Goal: Task Accomplishment & Management: Use online tool/utility

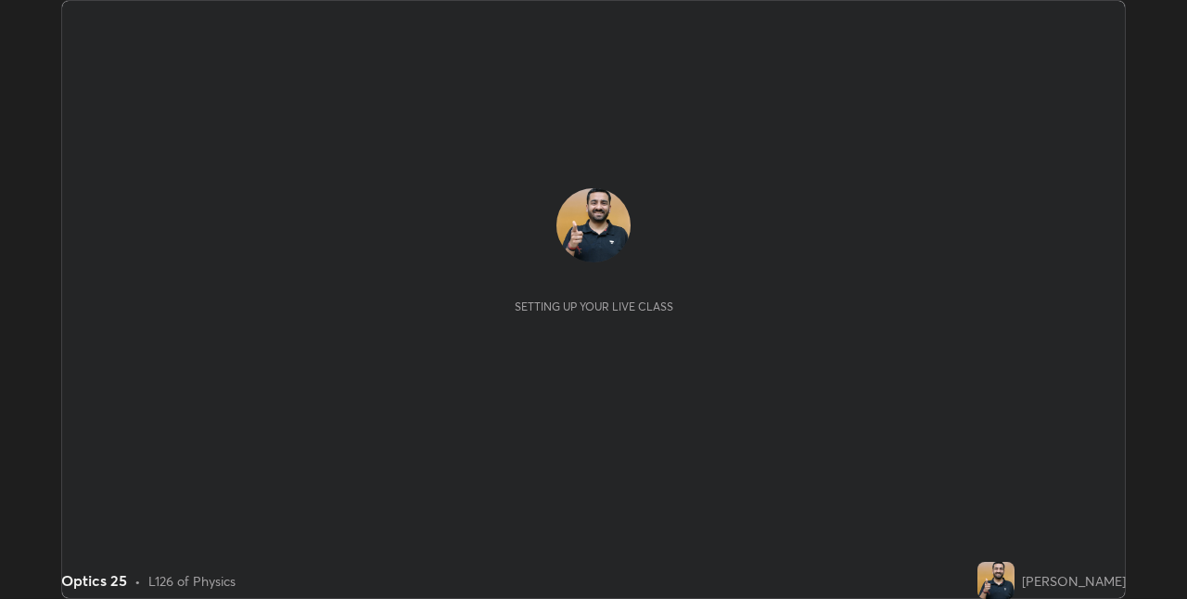
scroll to position [599, 1186]
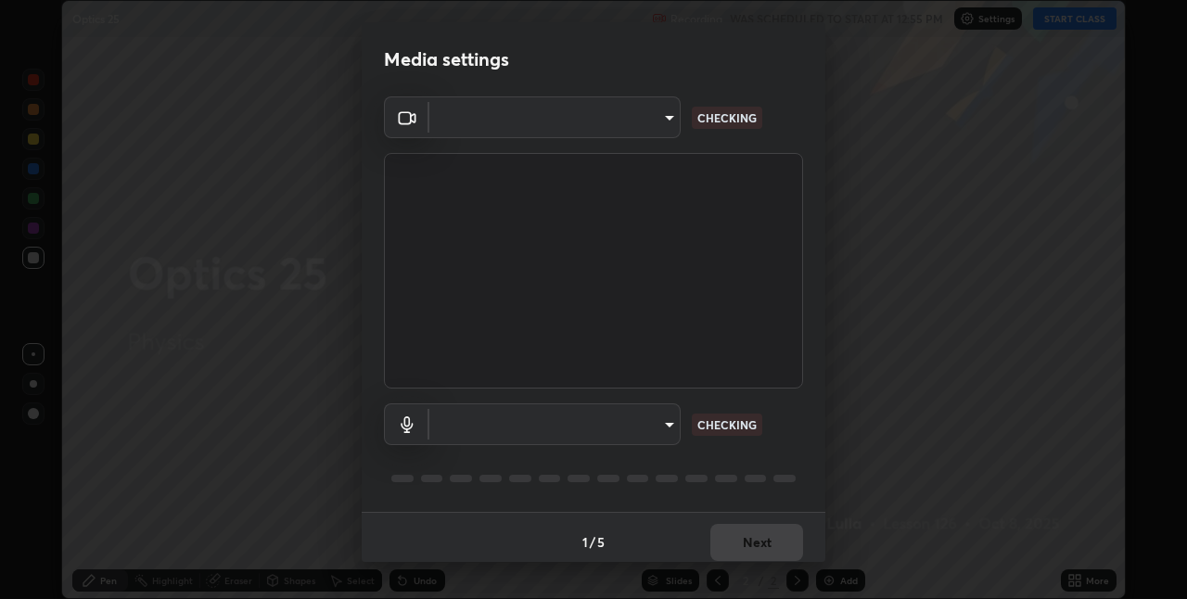
type input "8a437219b1c9d5fef93d1ec40e095ac8837f64dae60836980dab15105ba84f43"
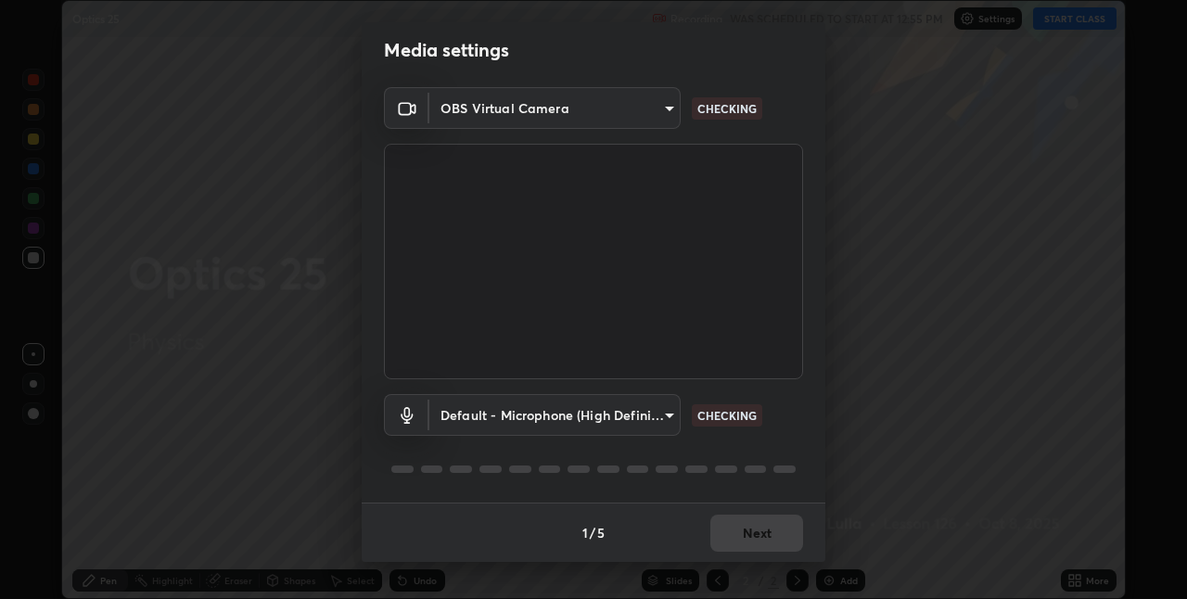
click at [649, 410] on body "Erase all Optics 25 Recording WAS SCHEDULED TO START AT 12:55 PM Settings START…" at bounding box center [593, 299] width 1187 height 599
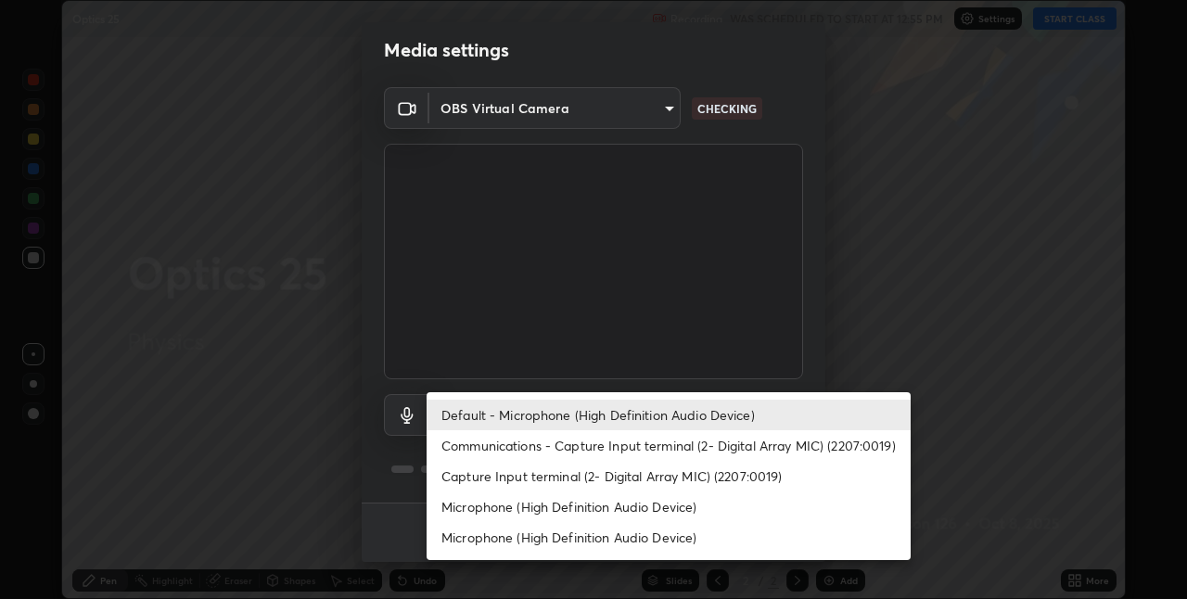
click at [633, 447] on li "Communications - Capture Input terminal (2- Digital Array MIC) (2207:0019)" at bounding box center [668, 445] width 484 height 31
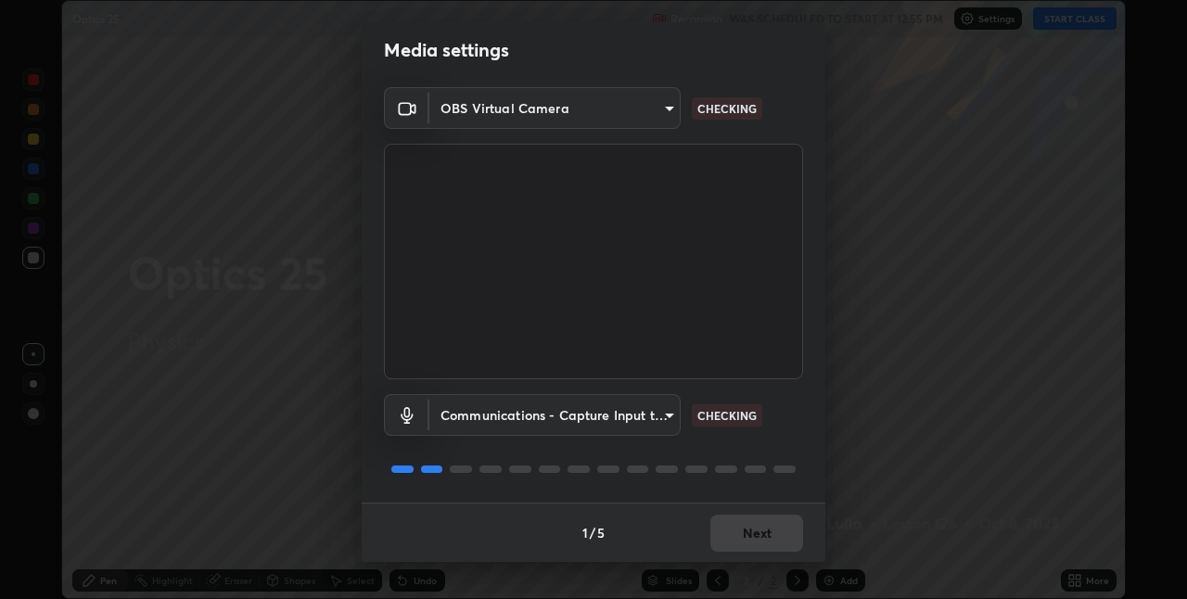
click at [637, 415] on body "Erase all Optics 25 Recording WAS SCHEDULED TO START AT 12:55 PM Settings START…" at bounding box center [593, 299] width 1187 height 599
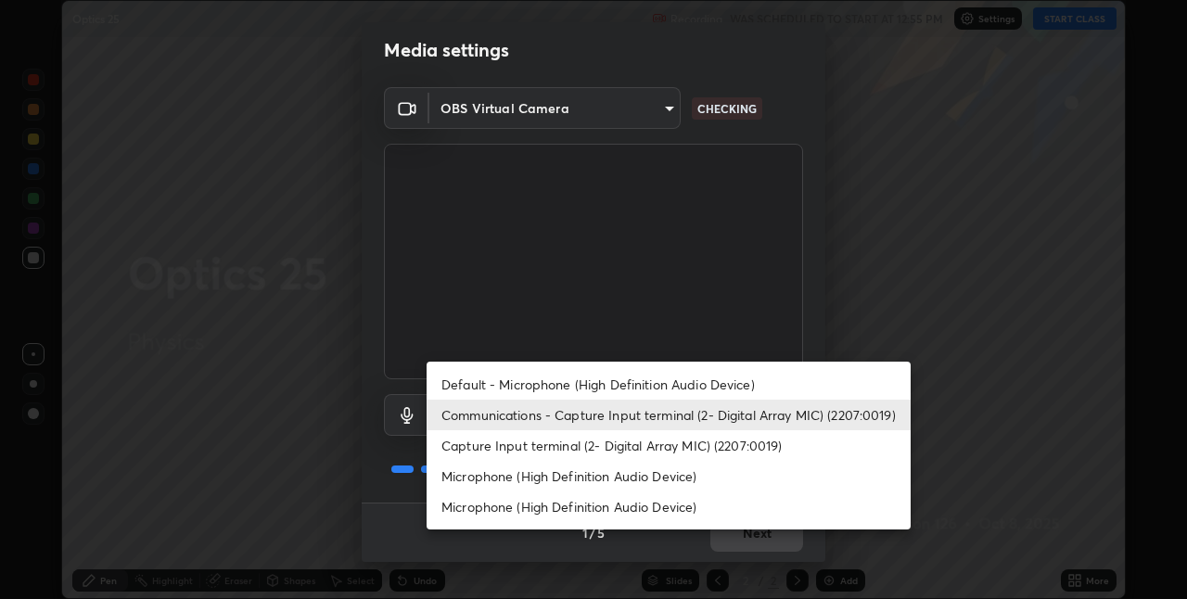
click at [650, 383] on li "Default - Microphone (High Definition Audio Device)" at bounding box center [668, 384] width 484 height 31
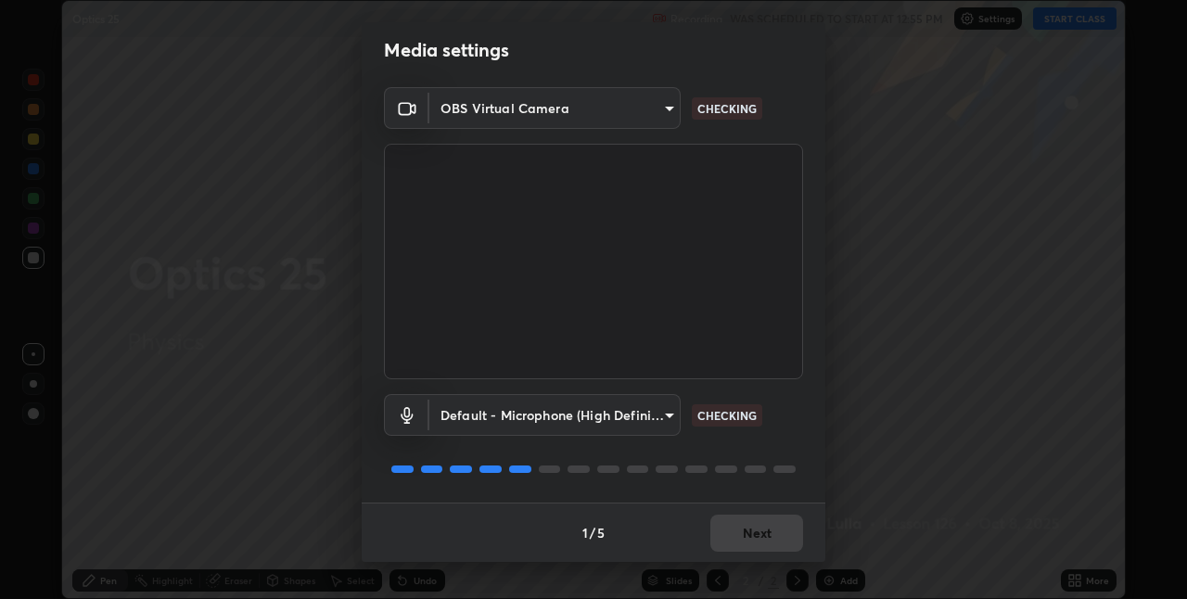
type input "default"
click at [733, 502] on div "Default - Microphone (High Definition Audio Device) default CHECKING" at bounding box center [593, 440] width 419 height 123
click at [740, 502] on div "Default - Microphone (High Definition Audio Device) default CHECKING" at bounding box center [593, 440] width 419 height 123
click at [751, 514] on div "1 / 5 Next" at bounding box center [594, 531] width 464 height 59
click at [755, 536] on div "1 / 5 Next" at bounding box center [594, 531] width 464 height 59
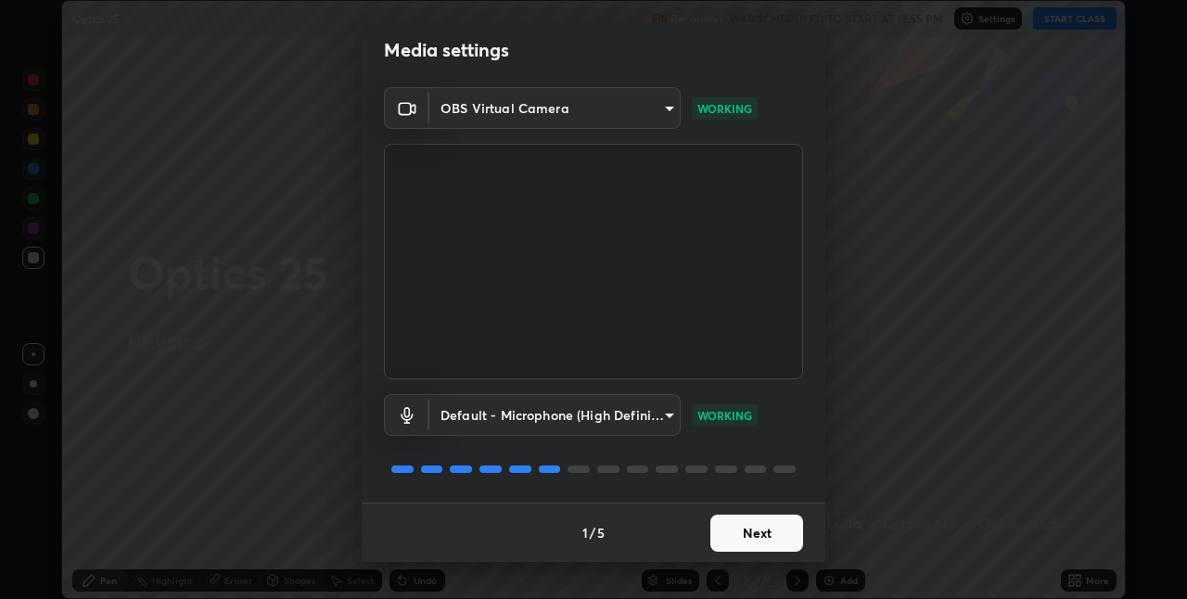
click at [770, 533] on button "Next" at bounding box center [756, 533] width 93 height 37
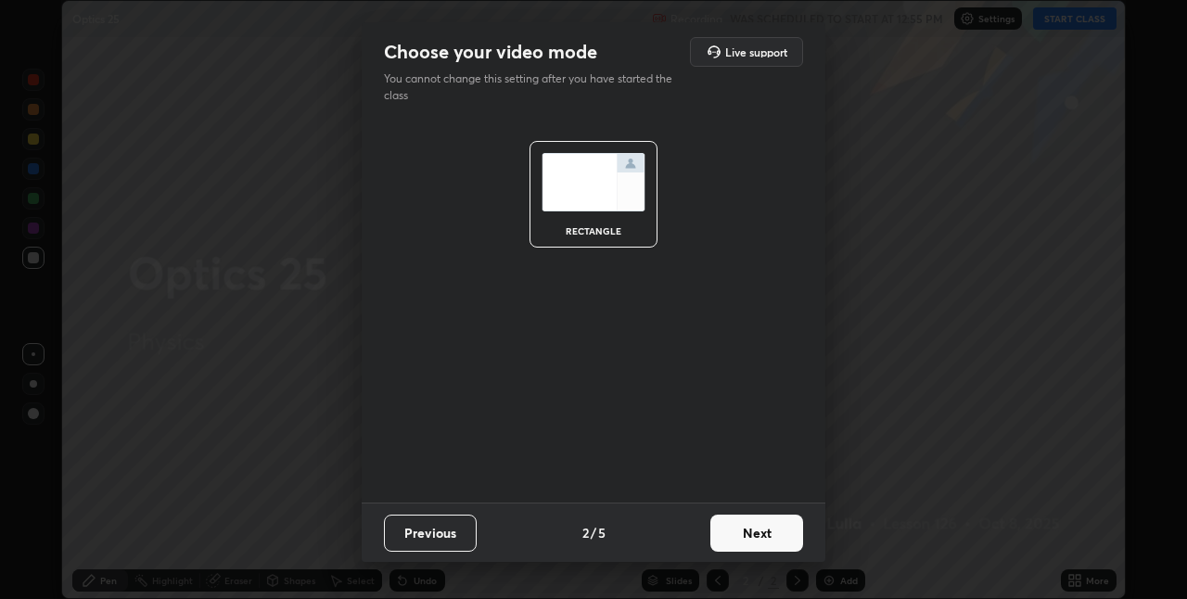
scroll to position [0, 0]
click at [768, 535] on button "Next" at bounding box center [756, 533] width 93 height 37
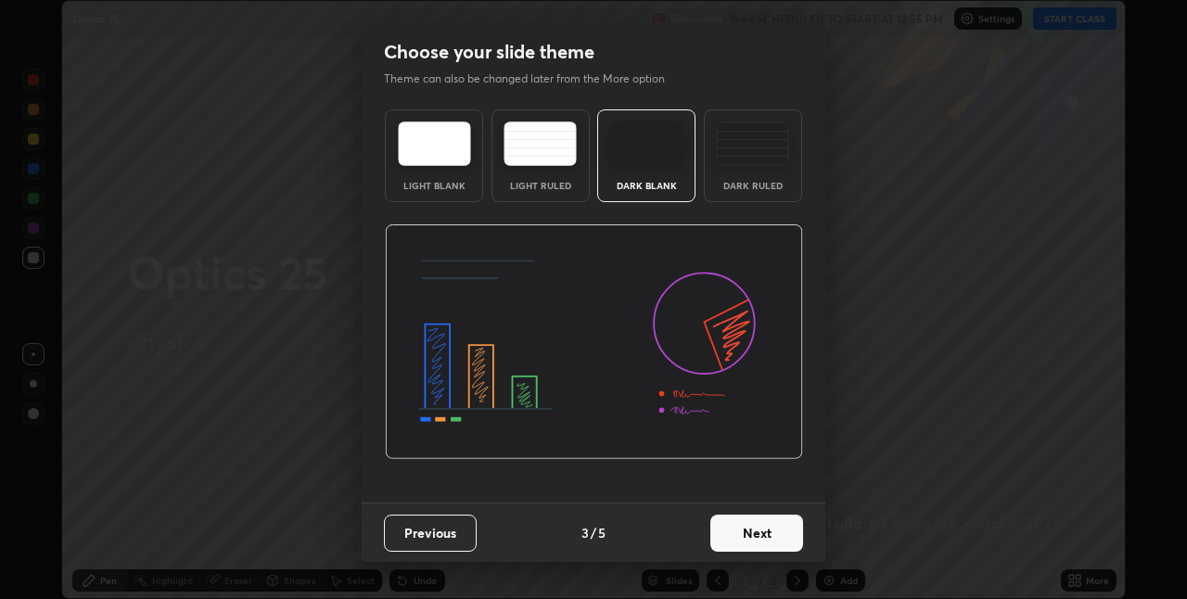
click at [767, 538] on button "Next" at bounding box center [756, 533] width 93 height 37
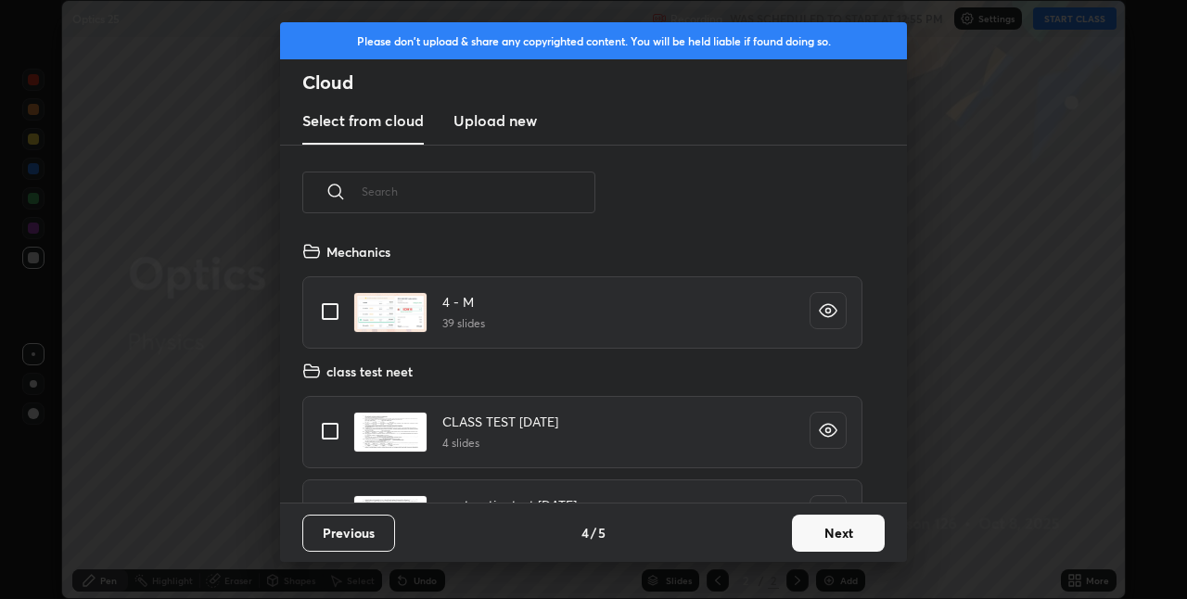
click at [823, 534] on button "Next" at bounding box center [838, 533] width 93 height 37
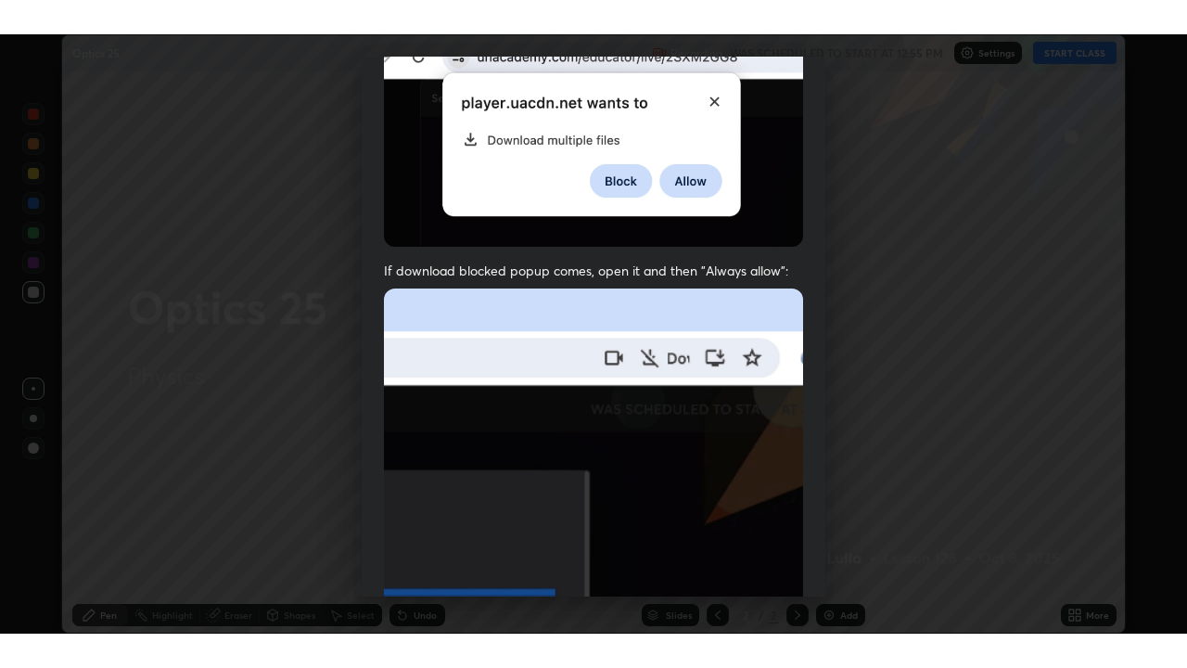
scroll to position [388, 0]
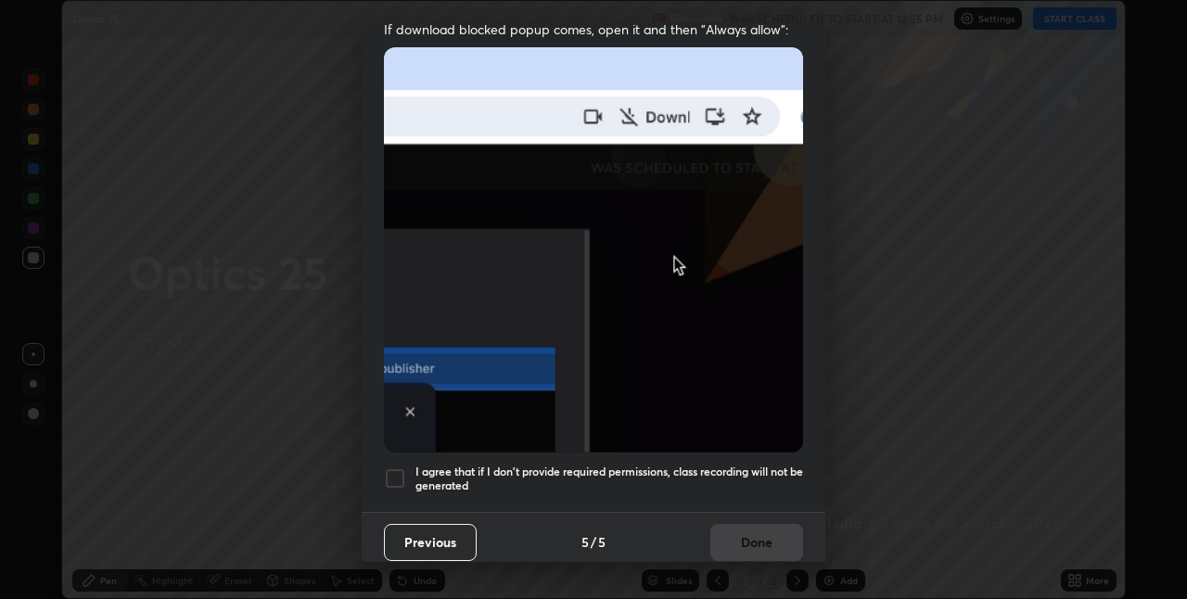
click at [743, 464] on h5 "I agree that if I don't provide required permissions, class recording will not …" at bounding box center [609, 478] width 388 height 29
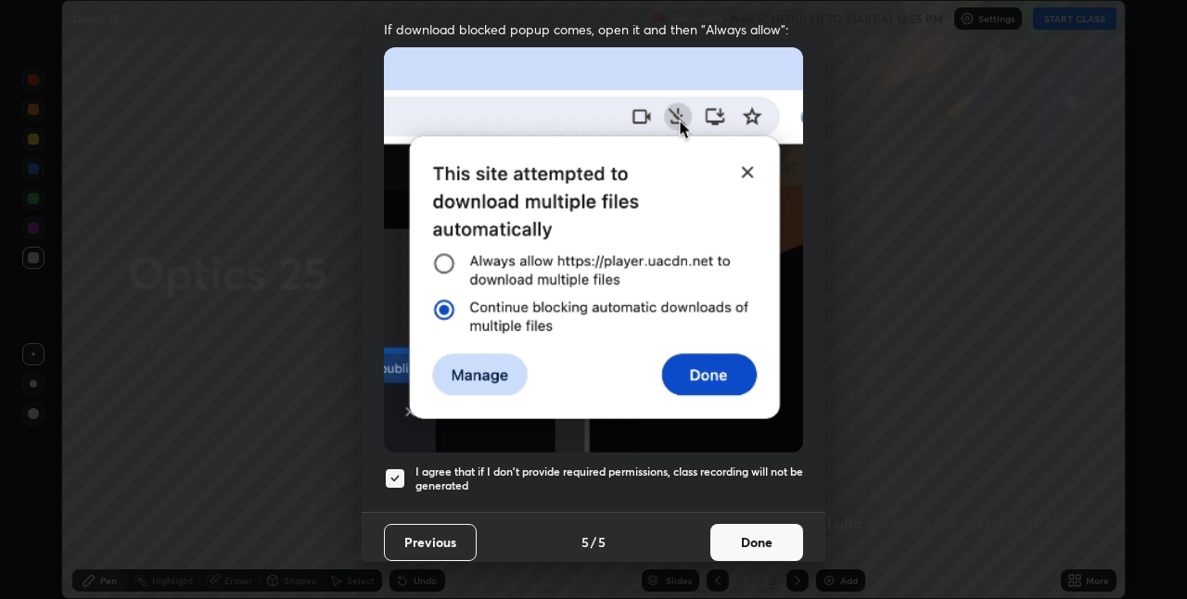
click at [752, 534] on button "Done" at bounding box center [756, 542] width 93 height 37
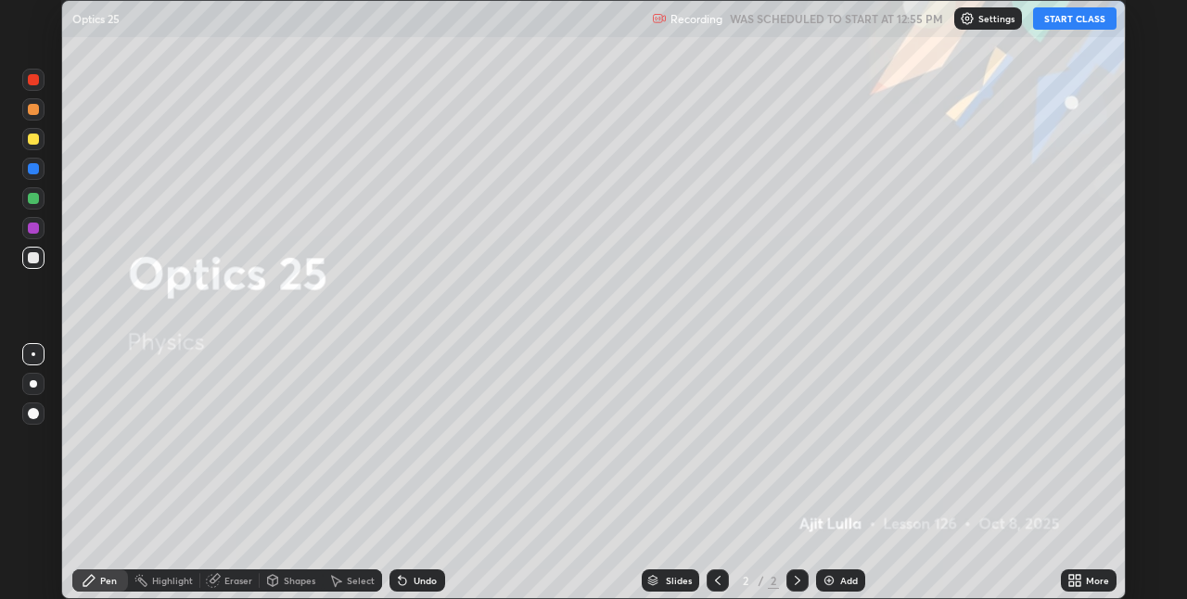
click at [1061, 26] on button "START CLASS" at bounding box center [1074, 18] width 83 height 22
click at [1073, 576] on icon at bounding box center [1071, 577] width 5 height 5
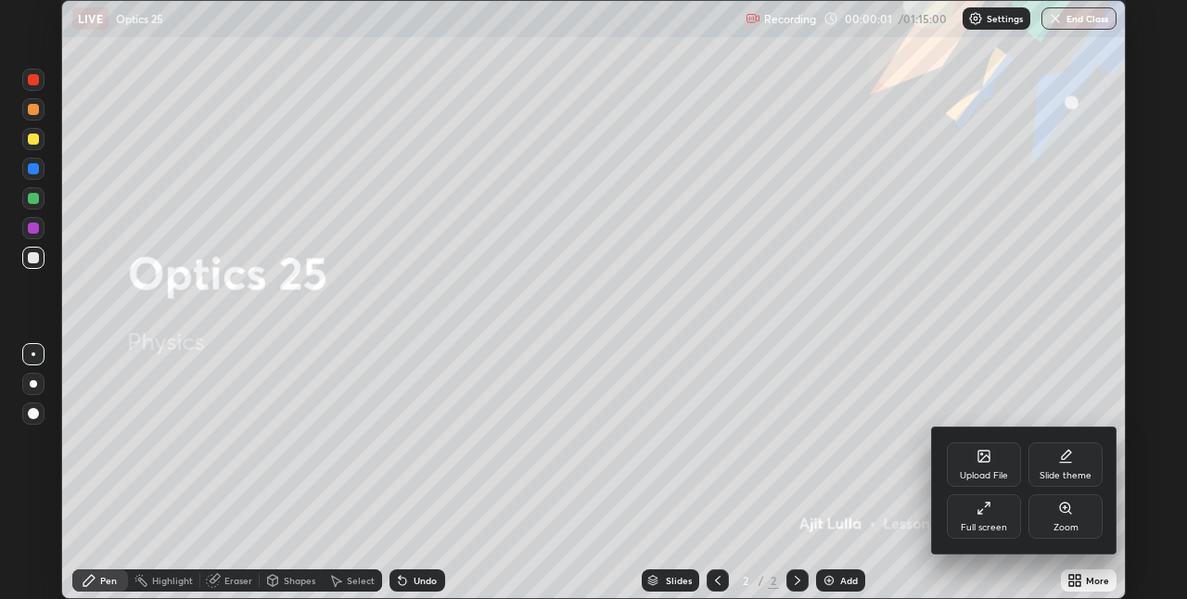
click at [1002, 515] on div "Full screen" at bounding box center [984, 516] width 74 height 45
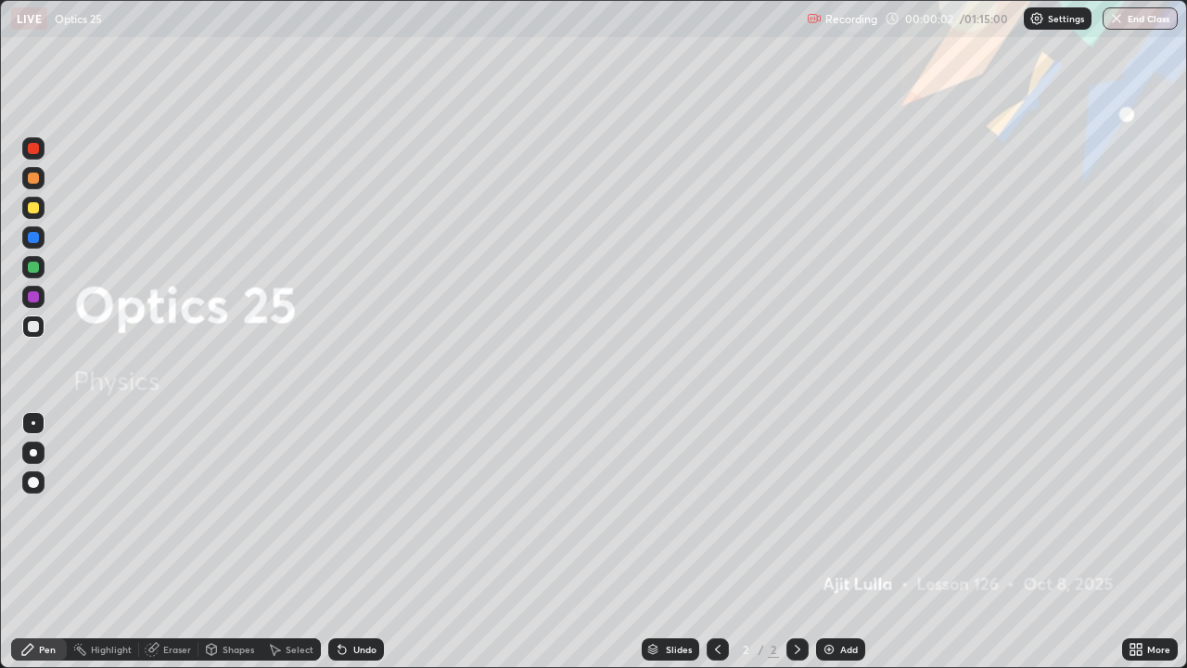
scroll to position [668, 1187]
click at [845, 598] on div "Add" at bounding box center [840, 649] width 49 height 22
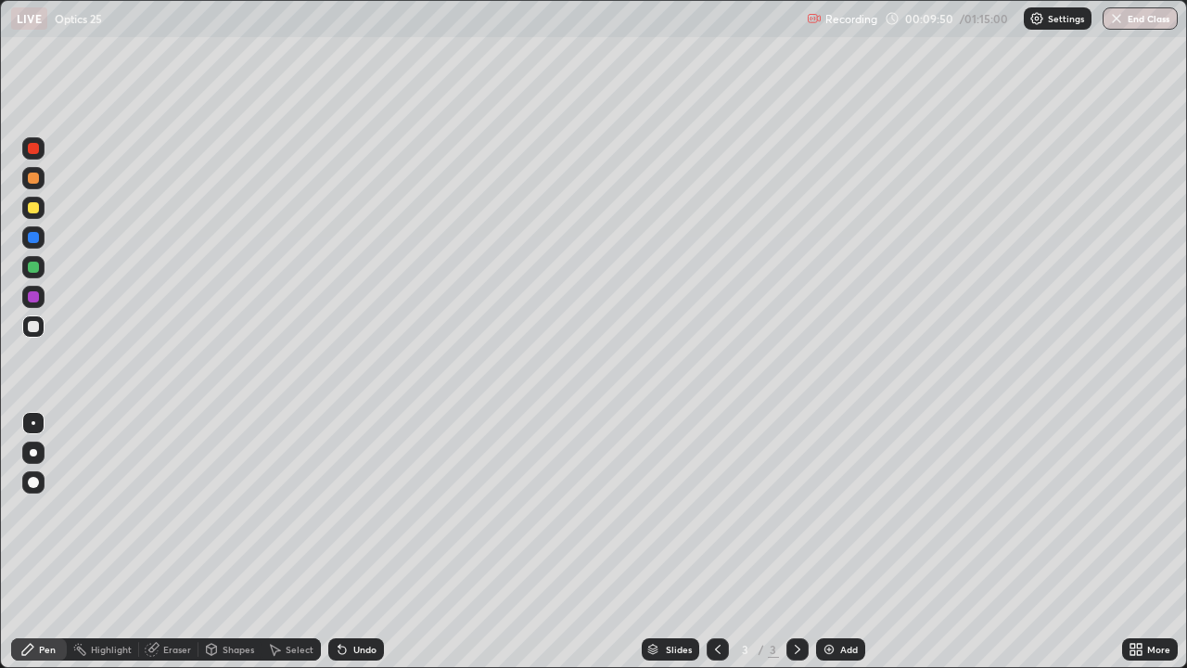
click at [35, 210] on div at bounding box center [33, 207] width 11 height 11
click at [33, 319] on div at bounding box center [33, 326] width 22 height 22
click at [829, 598] on img at bounding box center [828, 649] width 15 height 15
click at [39, 218] on div at bounding box center [33, 208] width 22 height 22
click at [358, 598] on div "Undo" at bounding box center [364, 648] width 23 height 9
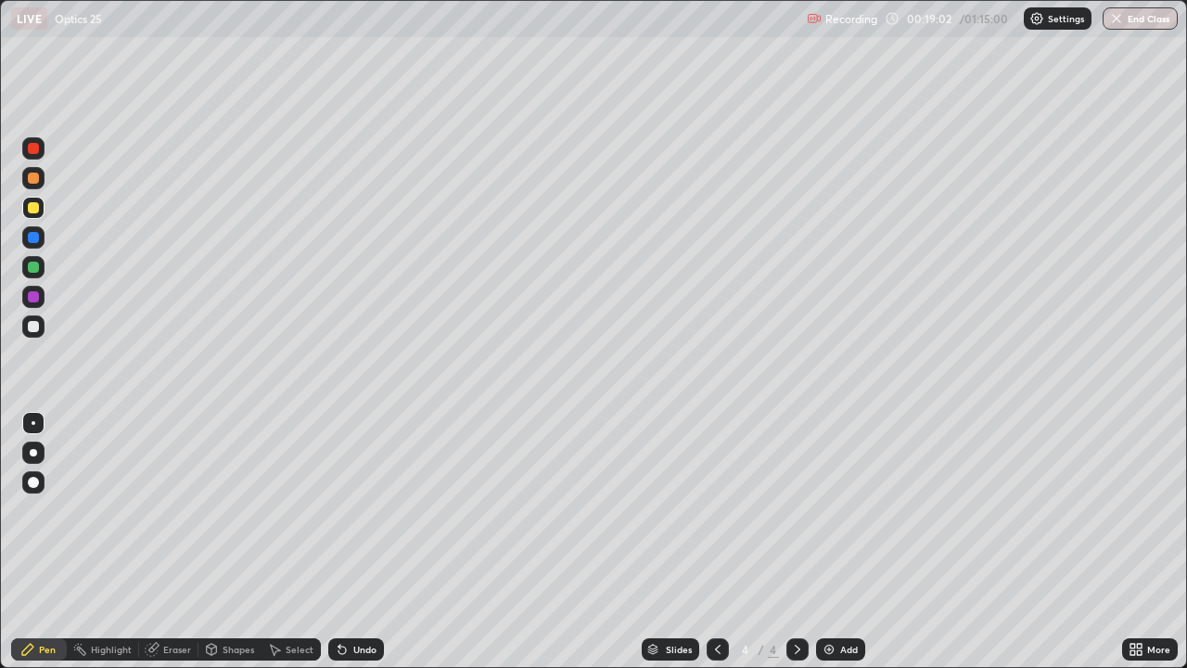
click at [716, 598] on icon at bounding box center [717, 649] width 15 height 15
click at [795, 598] on icon at bounding box center [797, 649] width 15 height 15
click at [716, 598] on icon at bounding box center [717, 649] width 15 height 15
click at [795, 598] on icon at bounding box center [797, 649] width 15 height 15
click at [178, 598] on div "Eraser" at bounding box center [177, 648] width 28 height 9
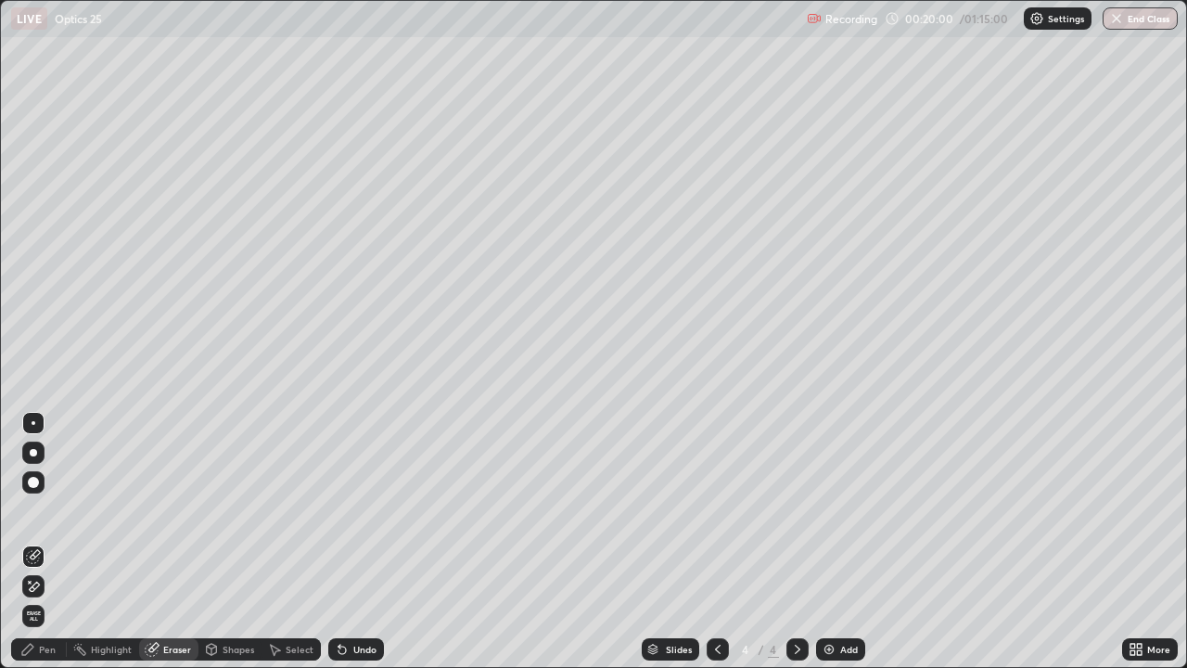
click at [60, 598] on div "Pen" at bounding box center [39, 649] width 56 height 22
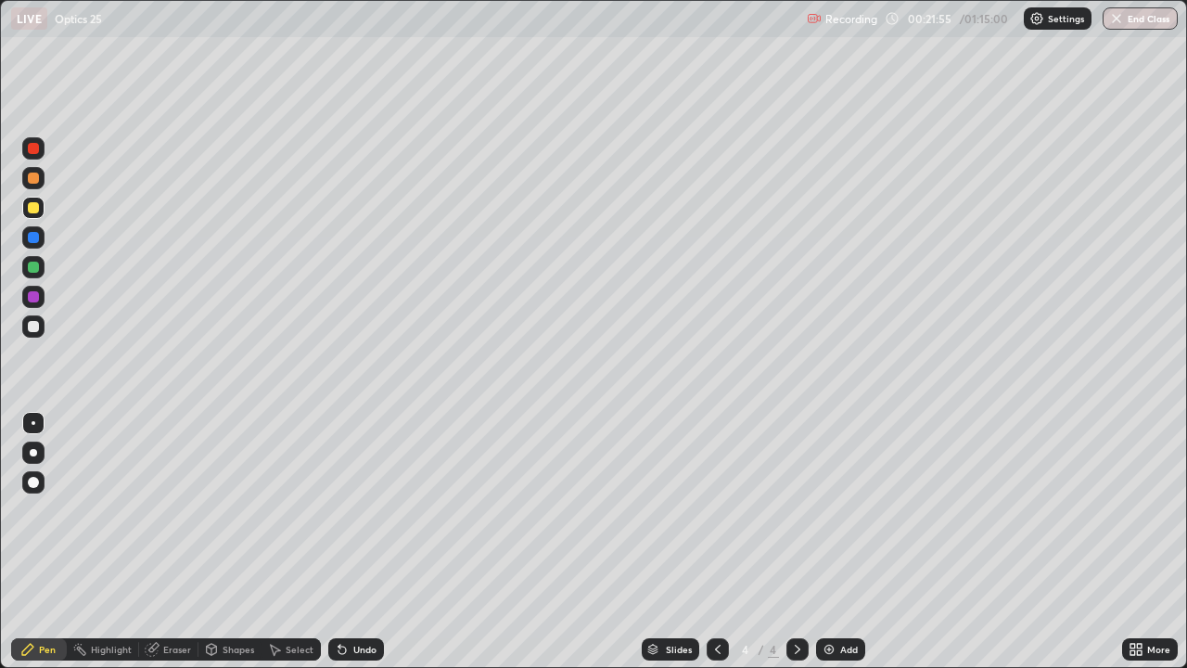
click at [716, 598] on icon at bounding box center [717, 649] width 15 height 15
click at [794, 598] on icon at bounding box center [797, 649] width 15 height 15
click at [722, 598] on icon at bounding box center [717, 649] width 15 height 15
click at [797, 598] on icon at bounding box center [797, 649] width 15 height 15
click at [853, 598] on div "Add" at bounding box center [849, 648] width 18 height 9
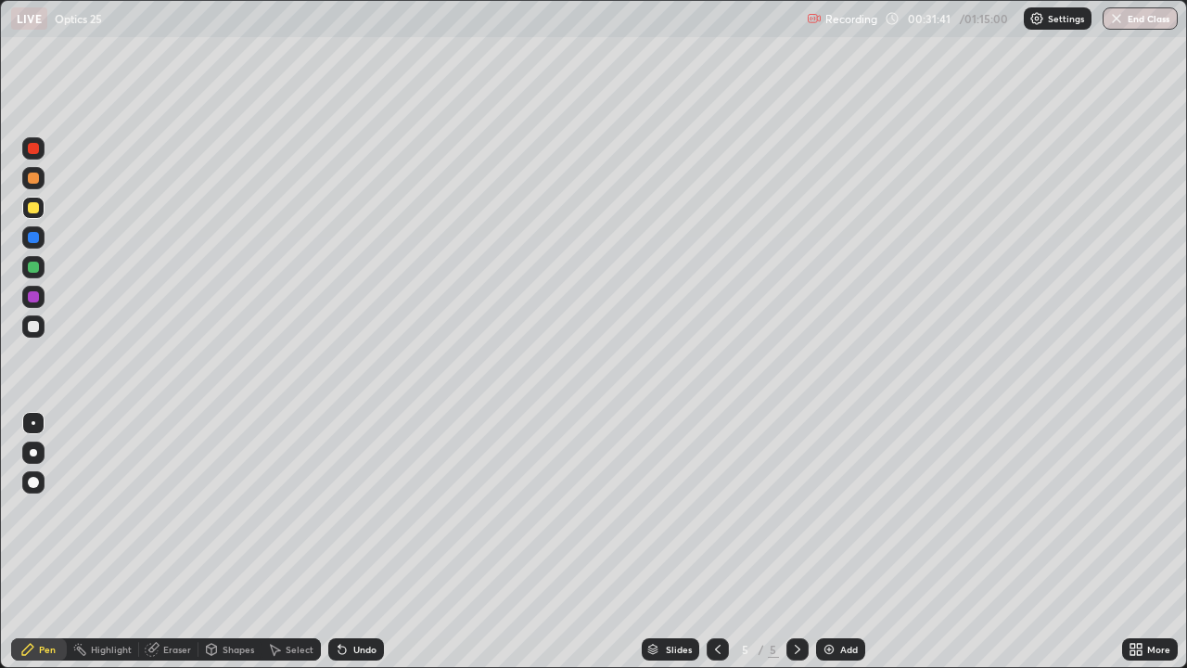
click at [838, 598] on div "Add" at bounding box center [840, 649] width 49 height 22
click at [44, 328] on div at bounding box center [33, 326] width 22 height 22
click at [190, 598] on div "Eraser" at bounding box center [168, 649] width 59 height 22
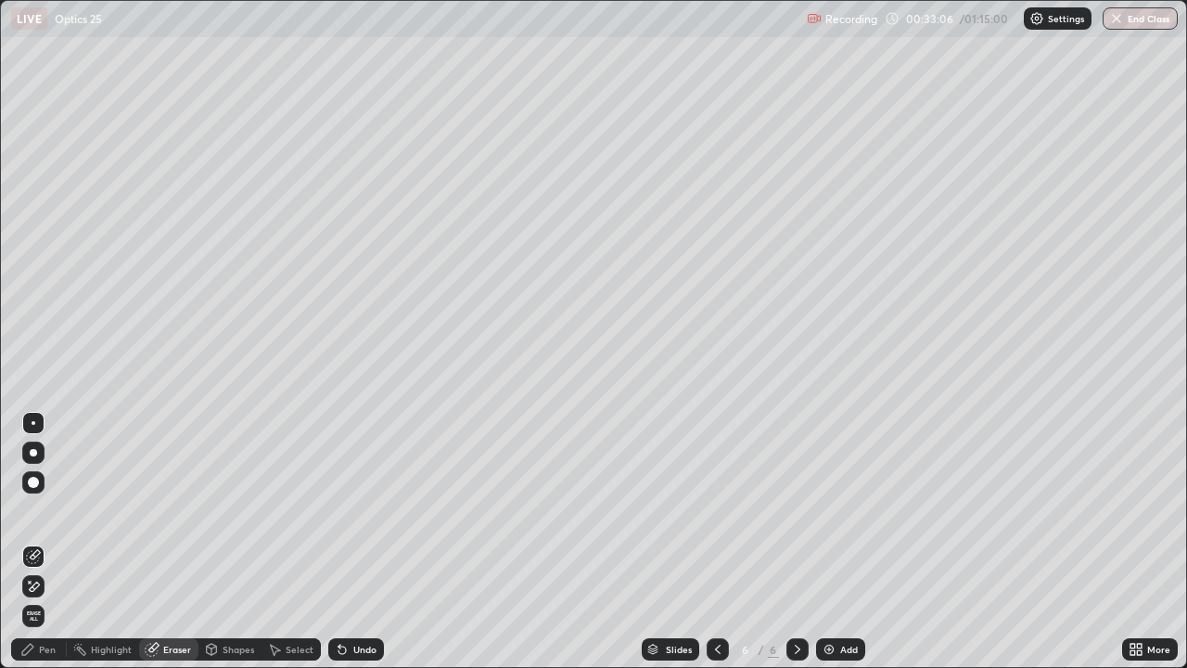
click at [43, 590] on div at bounding box center [33, 586] width 22 height 22
click at [57, 598] on div "Pen" at bounding box center [39, 649] width 56 height 22
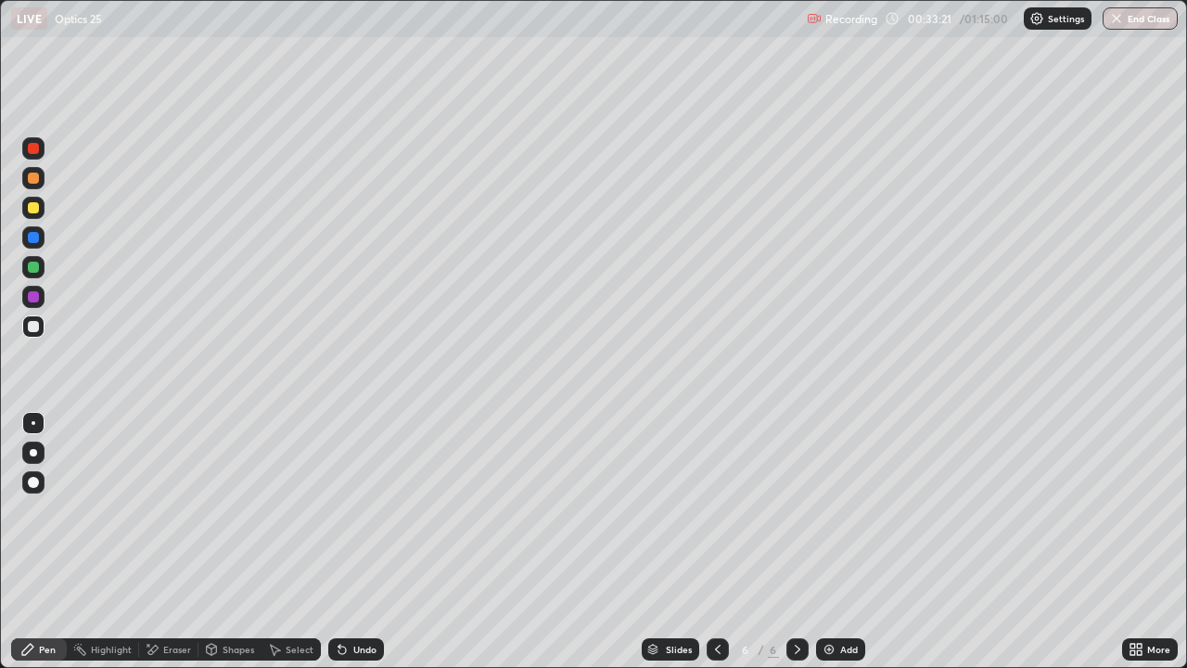
click at [35, 333] on div at bounding box center [33, 326] width 22 height 22
click at [725, 598] on div at bounding box center [717, 649] width 22 height 22
click at [795, 598] on icon at bounding box center [797, 649] width 15 height 15
click at [848, 598] on div "Add" at bounding box center [840, 649] width 49 height 22
click at [44, 214] on div at bounding box center [33, 208] width 22 height 22
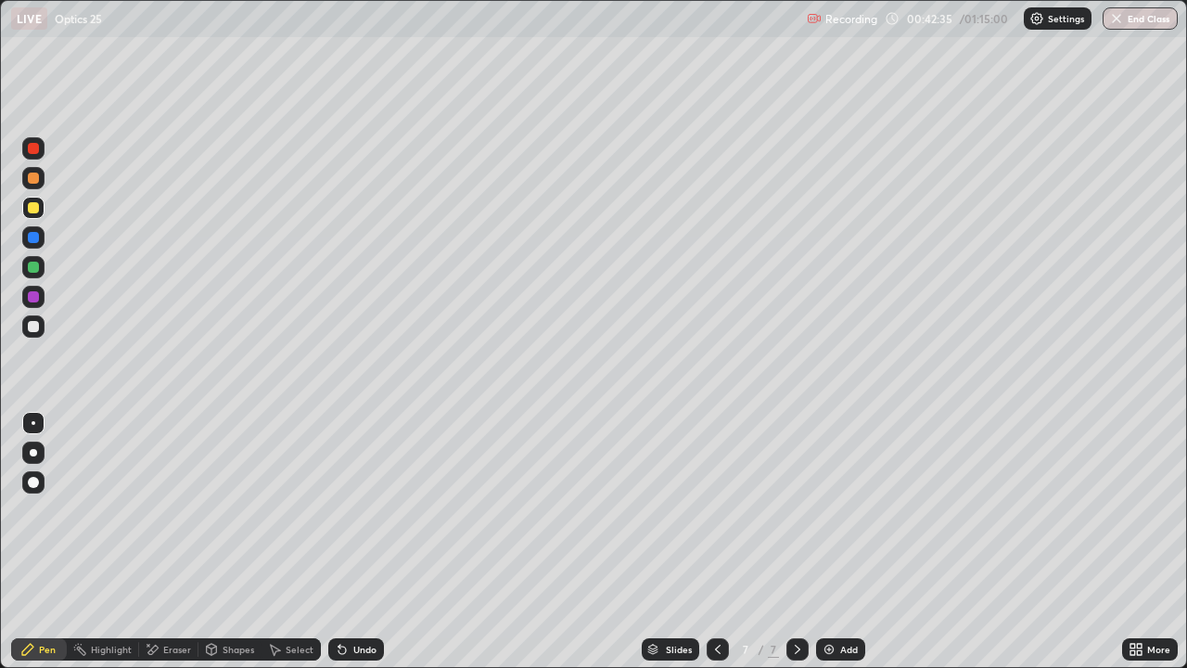
click at [44, 335] on div at bounding box center [33, 327] width 22 height 30
click at [368, 598] on div "Undo" at bounding box center [364, 648] width 23 height 9
click at [356, 598] on div "Undo" at bounding box center [364, 648] width 23 height 9
click at [361, 598] on div "Undo" at bounding box center [364, 648] width 23 height 9
click at [356, 598] on div "Undo" at bounding box center [364, 648] width 23 height 9
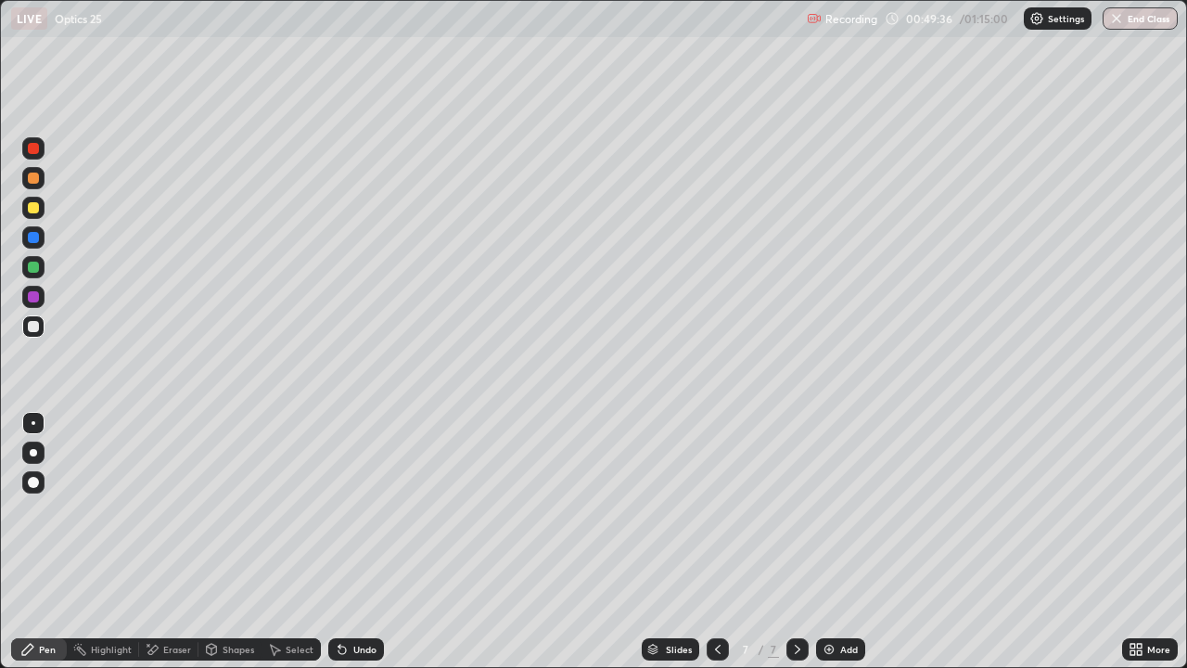
click at [367, 598] on div "Undo" at bounding box center [364, 648] width 23 height 9
click at [358, 598] on div "Undo" at bounding box center [356, 649] width 56 height 22
click at [353, 598] on div "Undo" at bounding box center [364, 648] width 23 height 9
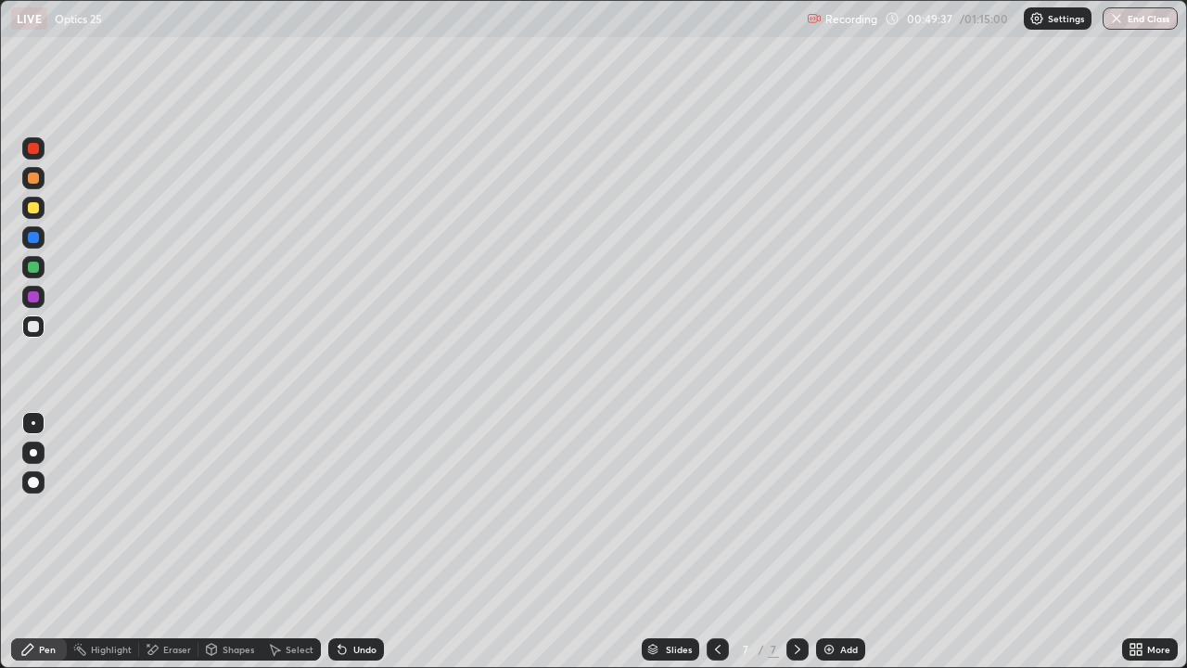
click at [355, 598] on div "Undo" at bounding box center [364, 648] width 23 height 9
click at [354, 598] on div "Undo" at bounding box center [356, 649] width 56 height 22
click at [353, 598] on div "Undo" at bounding box center [356, 649] width 56 height 22
click at [360, 598] on div "Undo" at bounding box center [356, 649] width 56 height 22
click at [356, 598] on div "Undo" at bounding box center [364, 648] width 23 height 9
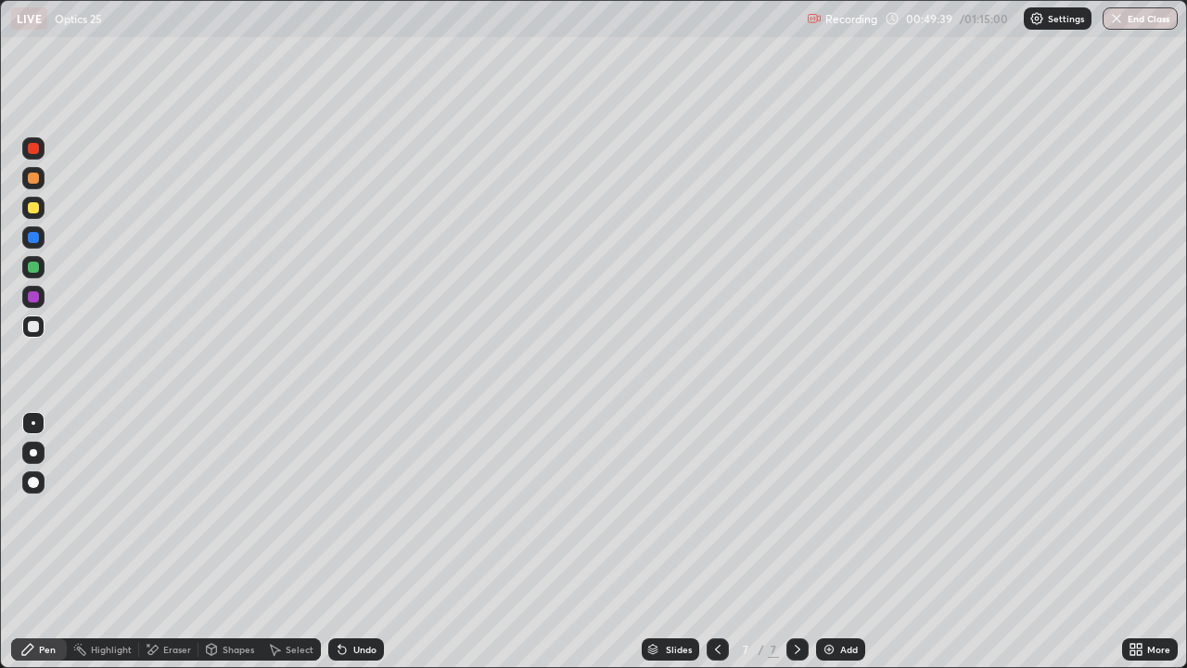
click at [358, 598] on div "Undo" at bounding box center [356, 649] width 56 height 22
click at [357, 598] on div "Undo" at bounding box center [356, 649] width 56 height 22
click at [358, 598] on div "Undo" at bounding box center [356, 649] width 56 height 22
click at [356, 598] on div "Undo" at bounding box center [364, 648] width 23 height 9
click at [359, 598] on div "Undo" at bounding box center [364, 648] width 23 height 9
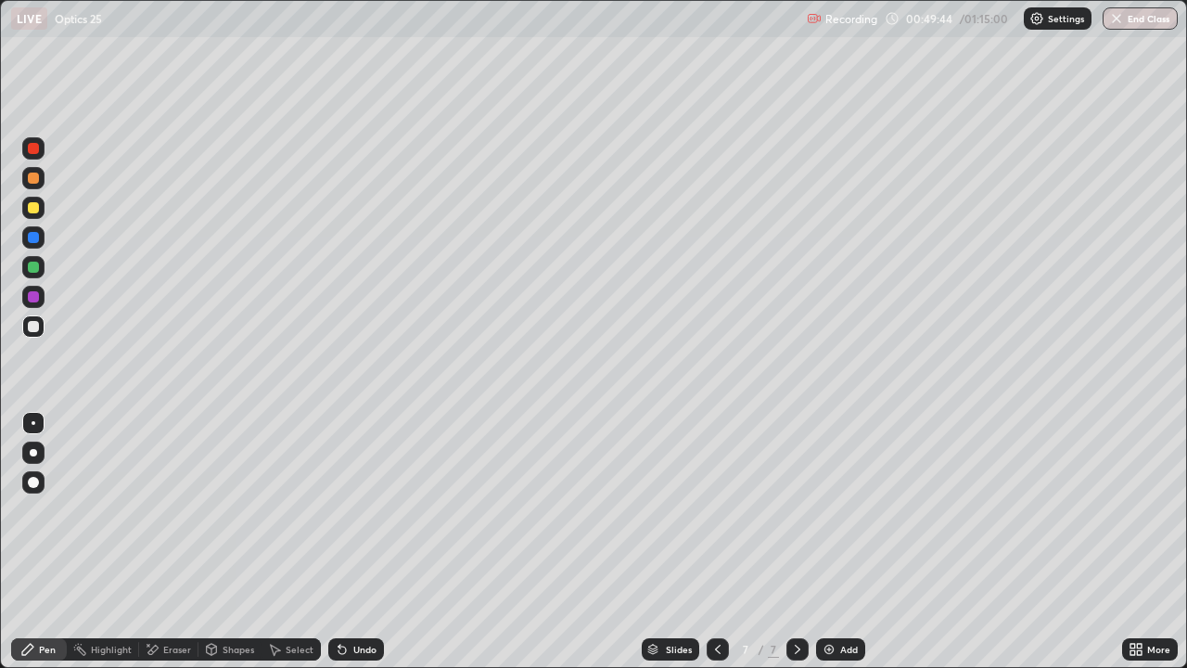
click at [841, 598] on div "Add" at bounding box center [849, 648] width 18 height 9
click at [32, 205] on div at bounding box center [33, 207] width 11 height 11
click at [41, 330] on div at bounding box center [33, 326] width 22 height 22
click at [716, 598] on icon at bounding box center [717, 649] width 15 height 15
click at [794, 598] on icon at bounding box center [797, 649] width 15 height 15
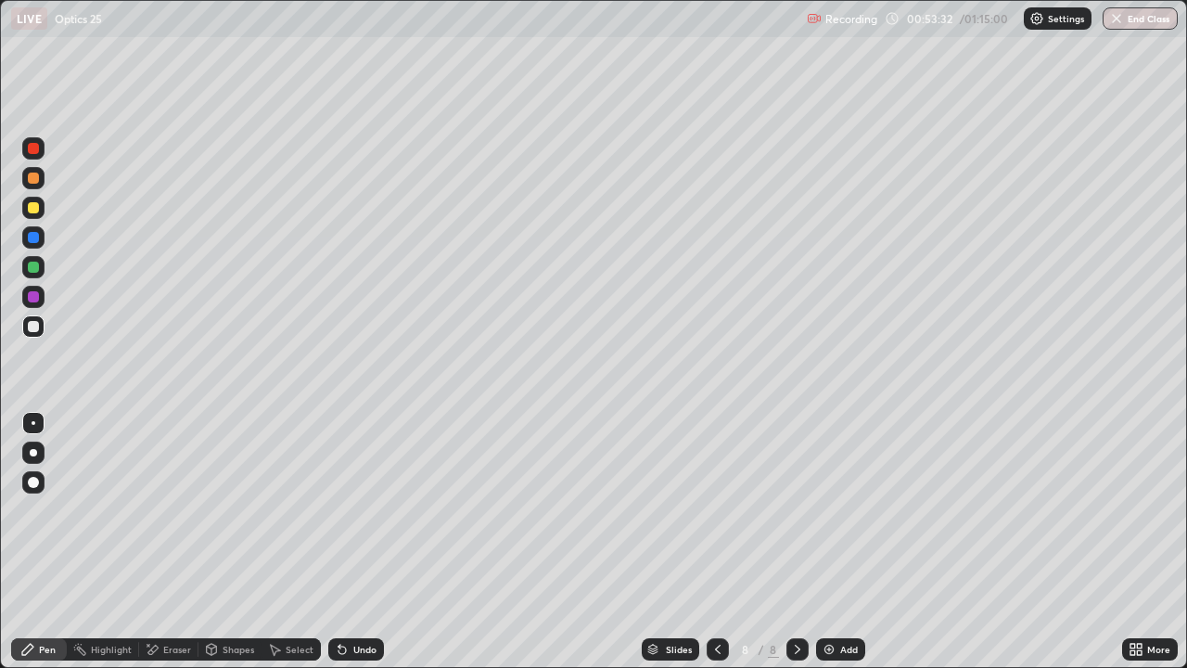
click at [718, 598] on icon at bounding box center [717, 649] width 15 height 15
click at [806, 598] on div at bounding box center [797, 648] width 22 height 37
click at [797, 598] on icon at bounding box center [798, 648] width 6 height 9
click at [725, 598] on div at bounding box center [717, 649] width 22 height 22
click at [795, 598] on icon at bounding box center [797, 649] width 15 height 15
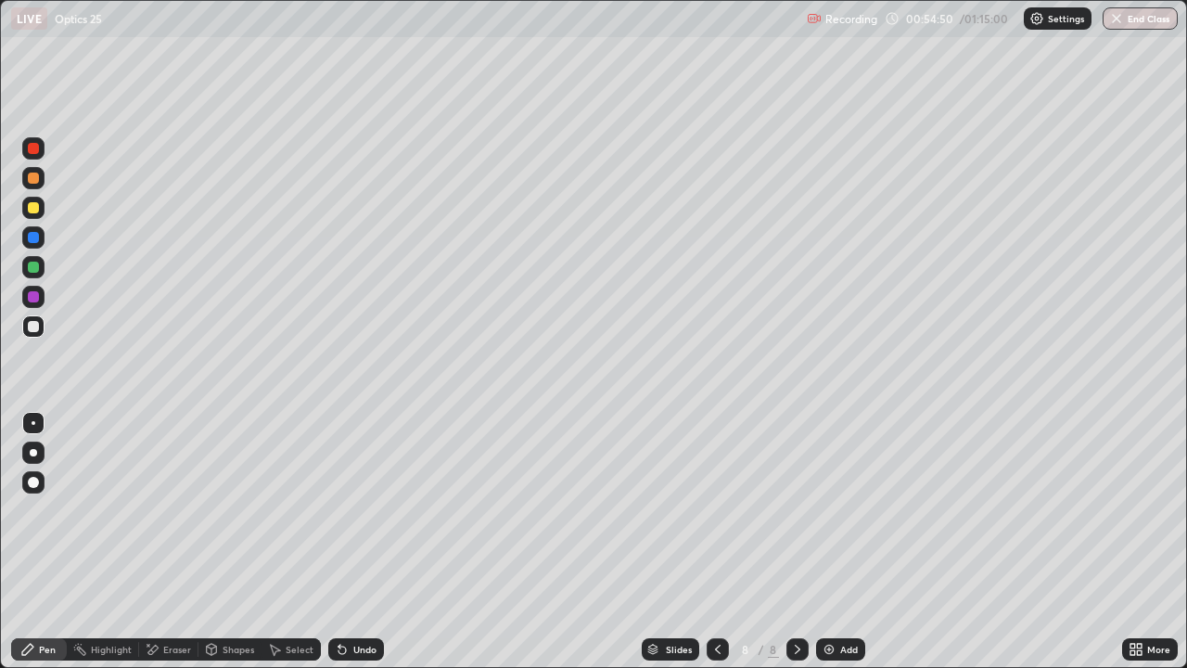
click at [844, 598] on div "Add" at bounding box center [840, 649] width 49 height 22
click at [375, 598] on div "Undo" at bounding box center [356, 649] width 56 height 22
click at [373, 598] on div "Undo" at bounding box center [356, 649] width 56 height 22
click at [710, 598] on icon at bounding box center [717, 649] width 15 height 15
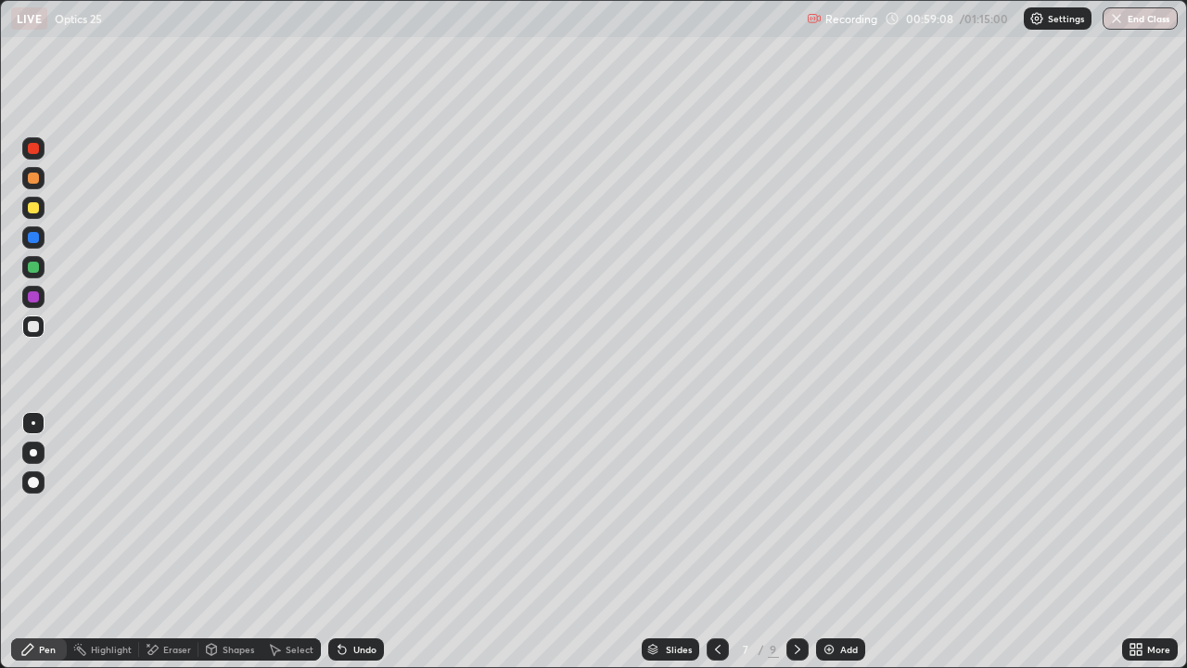
click at [713, 598] on icon at bounding box center [717, 649] width 15 height 15
click at [804, 598] on div at bounding box center [797, 648] width 22 height 37
click at [796, 598] on icon at bounding box center [797, 649] width 15 height 15
click at [795, 598] on icon at bounding box center [798, 648] width 6 height 9
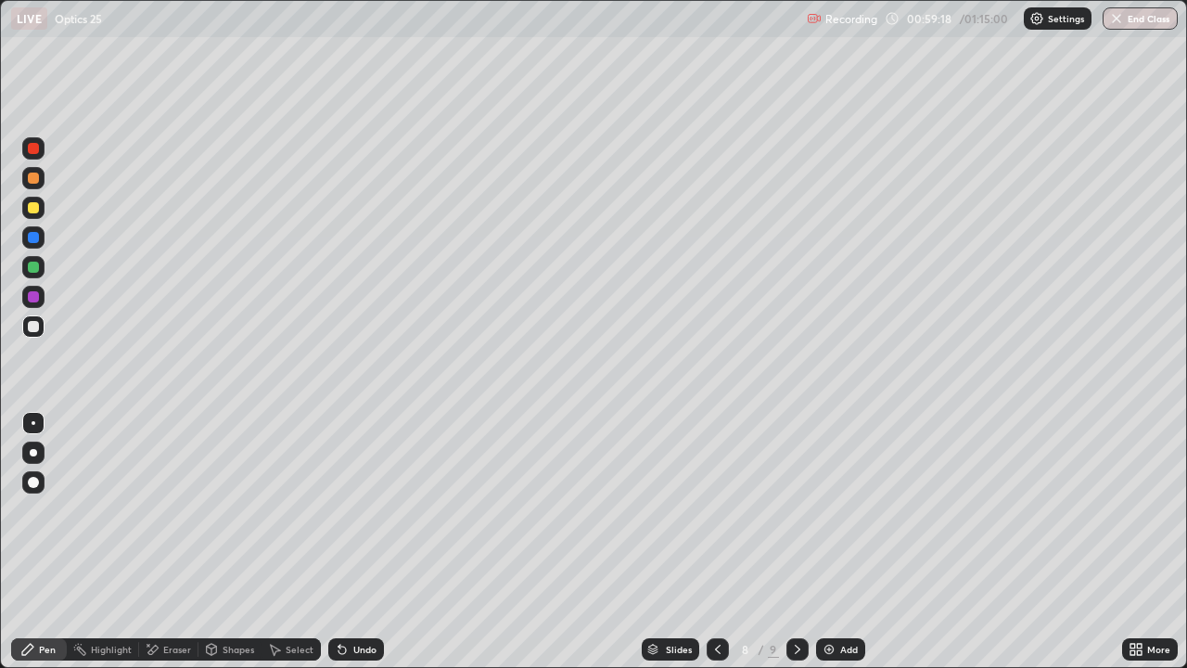
click at [796, 598] on icon at bounding box center [797, 649] width 15 height 15
click at [848, 598] on div "Add" at bounding box center [849, 648] width 18 height 9
click at [369, 598] on div "Undo" at bounding box center [364, 648] width 23 height 9
click at [720, 598] on div at bounding box center [717, 649] width 22 height 22
click at [795, 598] on icon at bounding box center [797, 649] width 15 height 15
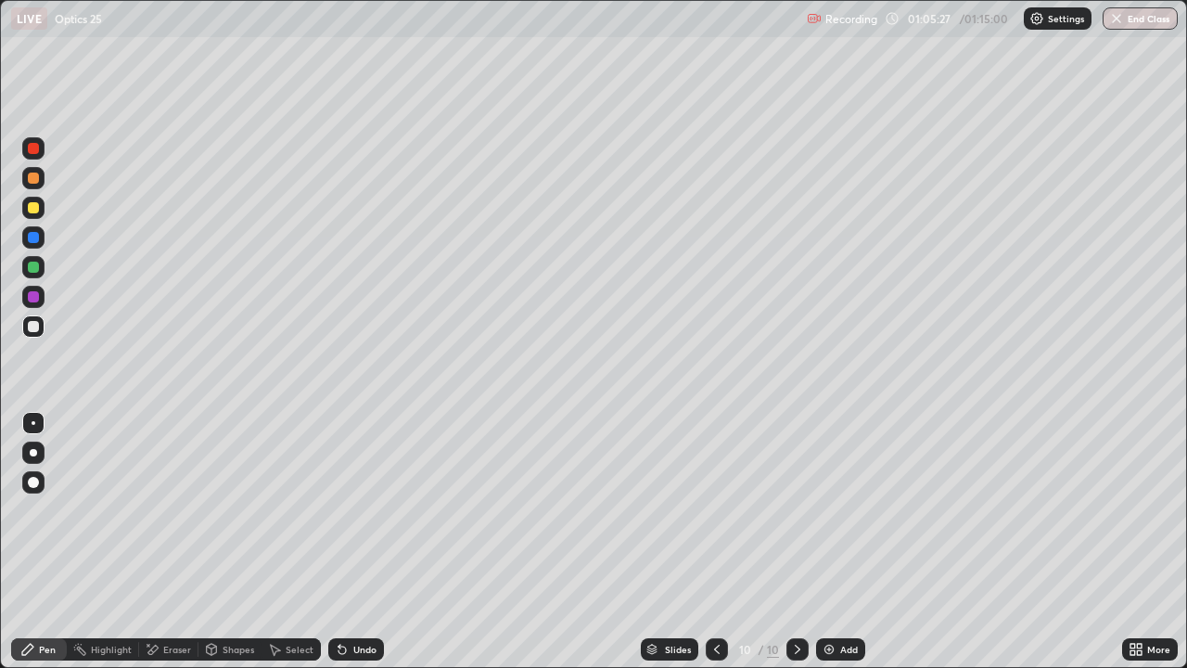
click at [848, 598] on div "Add" at bounding box center [849, 648] width 18 height 9
click at [715, 598] on icon at bounding box center [717, 649] width 15 height 15
click at [718, 598] on div at bounding box center [717, 649] width 22 height 22
click at [795, 598] on div at bounding box center [797, 649] width 22 height 22
click at [795, 598] on icon at bounding box center [797, 649] width 15 height 15
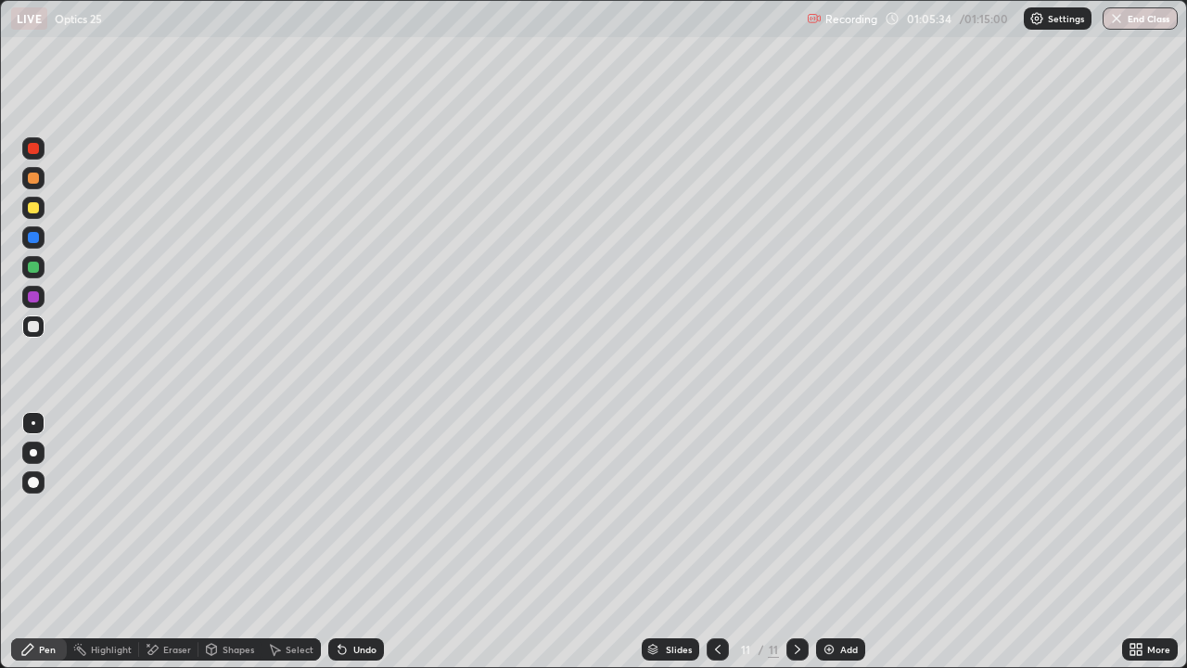
click at [795, 598] on icon at bounding box center [797, 649] width 15 height 15
click at [360, 598] on div "Undo" at bounding box center [356, 649] width 56 height 22
click at [364, 598] on div "Undo" at bounding box center [364, 648] width 23 height 9
click at [1128, 22] on button "End Class" at bounding box center [1139, 18] width 75 height 22
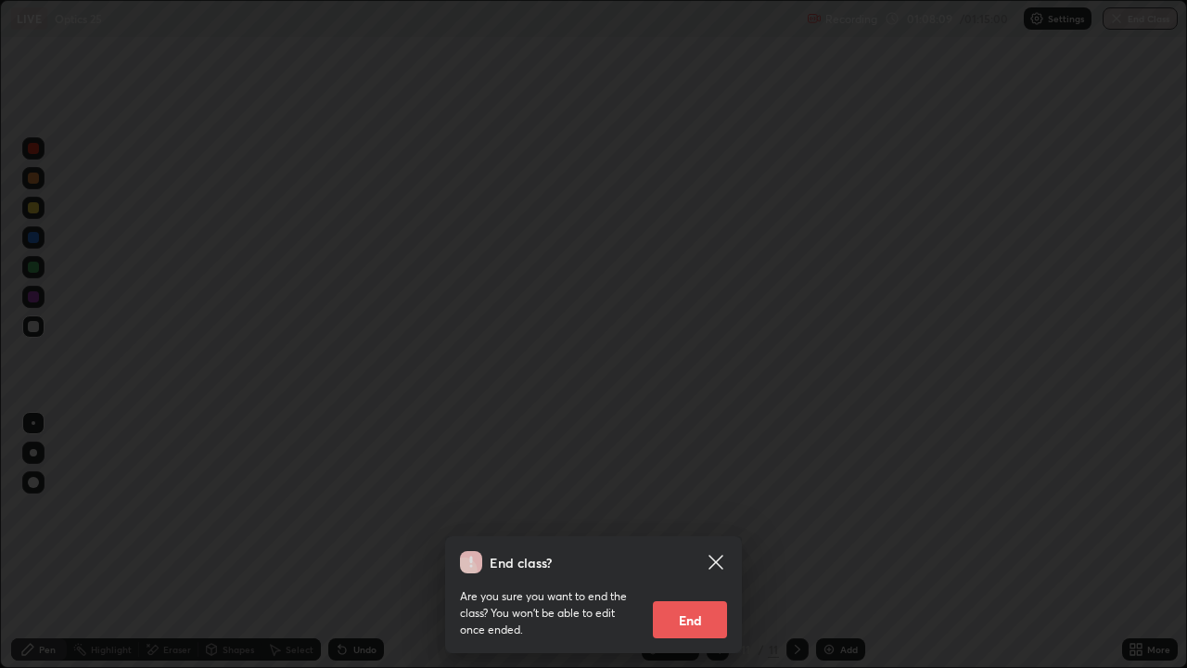
click at [681, 598] on button "End" at bounding box center [690, 619] width 74 height 37
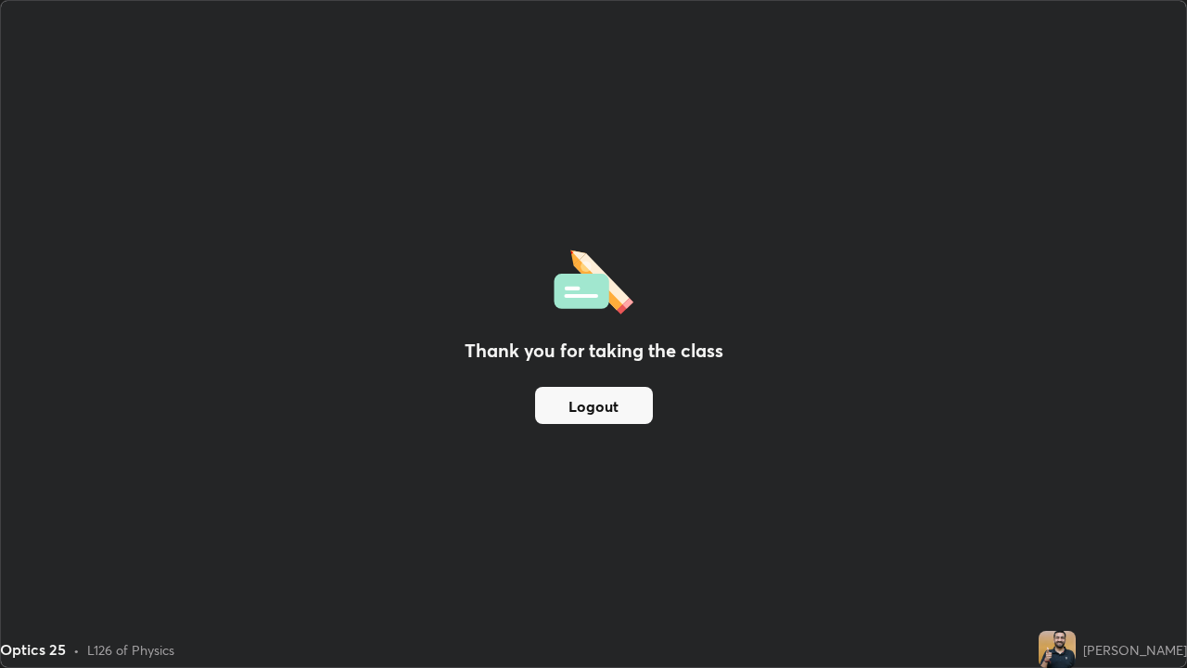
click at [617, 401] on button "Logout" at bounding box center [594, 405] width 118 height 37
